Goal: Task Accomplishment & Management: Use online tool/utility

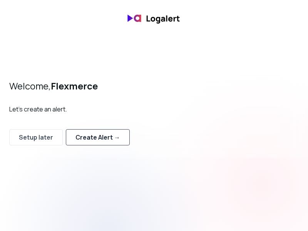
click at [92, 133] on div "Create Alert →" at bounding box center [98, 137] width 45 height 9
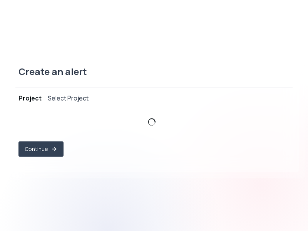
select select "prj_WCr6EVvUhuiPeqUDXEyq6GhKPTqU"
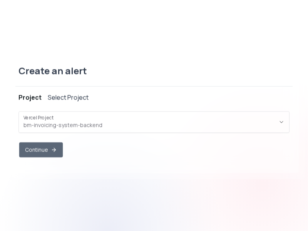
click at [57, 148] on icon "button" at bounding box center [54, 149] width 6 height 6
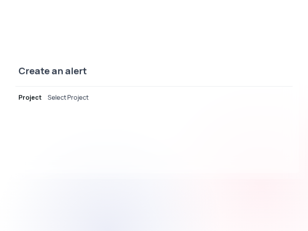
select select "message"
select select "CONTAINS"
select select "OR"
select select "message"
select select "CONTAINS"
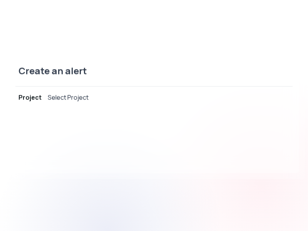
select select "AND"
select select "source"
select select "NOT_EQUALS"
select select "build"
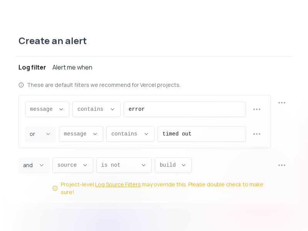
scroll to position [7, 0]
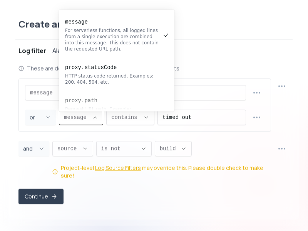
click at [85, 121] on span "message ," at bounding box center [76, 117] width 25 height 8
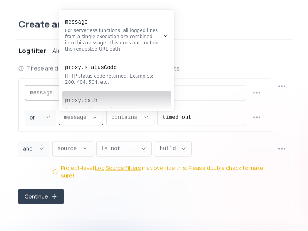
click at [32, 96] on span "message ," at bounding box center [42, 93] width 25 height 8
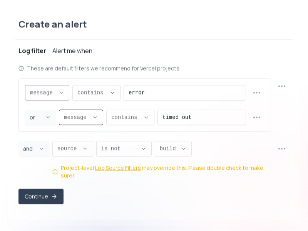
click at [46, 96] on span "message ," at bounding box center [42, 93] width 25 height 8
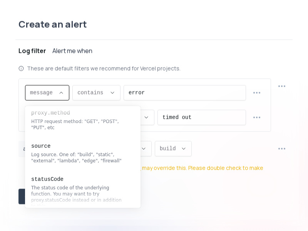
scroll to position [154, 0]
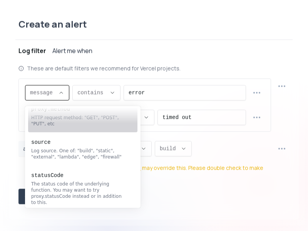
click at [175, 55] on div "Log filter Alert me when" at bounding box center [153, 50] width 271 height 9
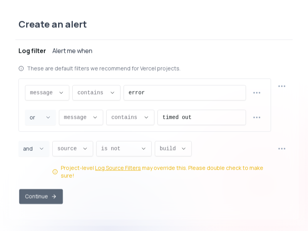
click at [43, 194] on button "Continue" at bounding box center [41, 196] width 44 height 15
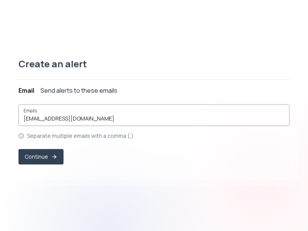
click at [72, 121] on input "[EMAIL_ADDRESS][DOMAIN_NAME]" at bounding box center [154, 118] width 261 height 8
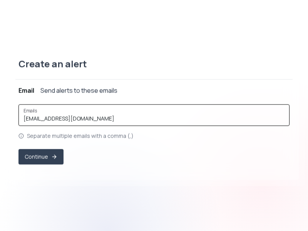
click at [123, 118] on input "[EMAIL_ADDRESS][DOMAIN_NAME]" at bounding box center [154, 118] width 261 height 8
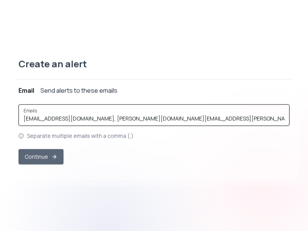
type input "[EMAIL_ADDRESS][DOMAIN_NAME], [PERSON_NAME][DOMAIN_NAME][EMAIL_ADDRESS][PERSON_…"
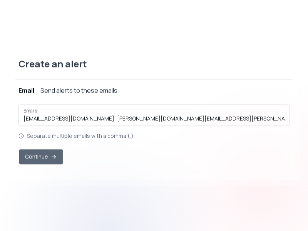
click at [35, 153] on button "Continue" at bounding box center [41, 156] width 44 height 15
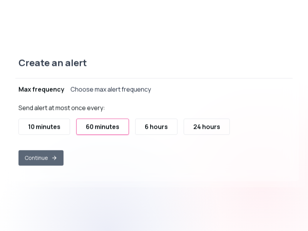
click at [45, 159] on button "Continue" at bounding box center [40, 157] width 45 height 15
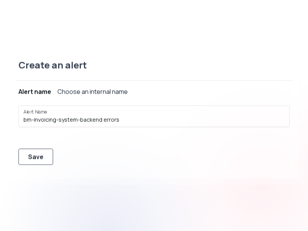
click at [34, 152] on div "Save" at bounding box center [35, 156] width 15 height 9
